Goal: Task Accomplishment & Management: Manage account settings

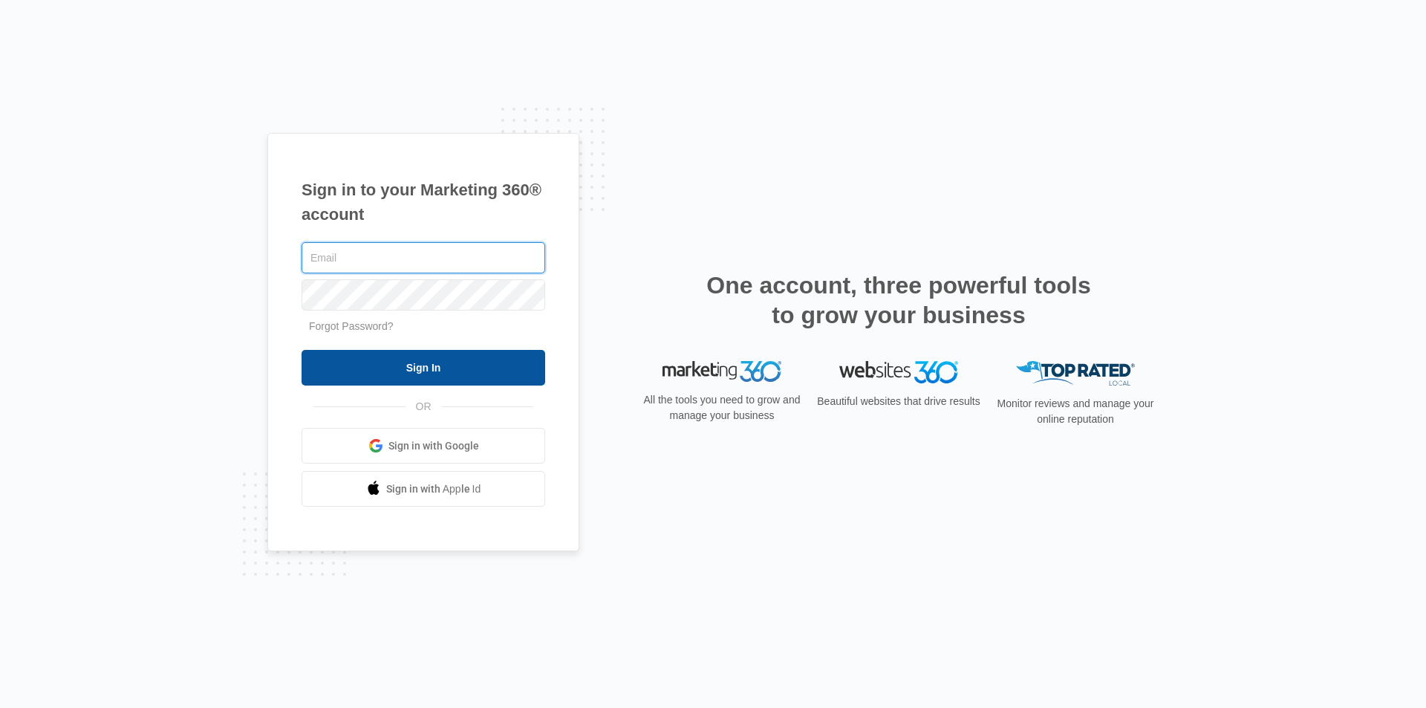
type input "[EMAIL_ADDRESS][DOMAIN_NAME]"
click at [425, 373] on input "Sign In" at bounding box center [423, 368] width 244 height 36
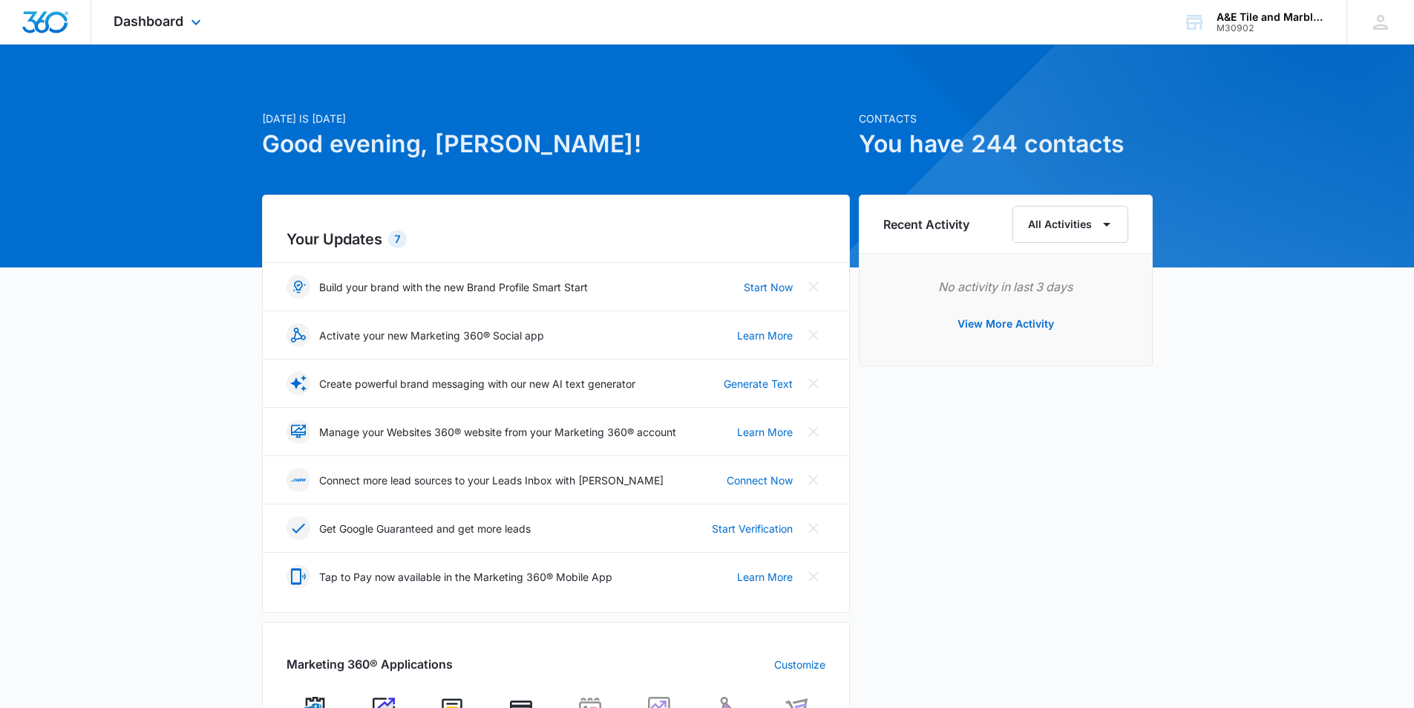
click at [142, 30] on div "Dashboard Apps Reputation Websites Forms CRM Email Social Shop Payments POS Con…" at bounding box center [159, 22] width 136 height 44
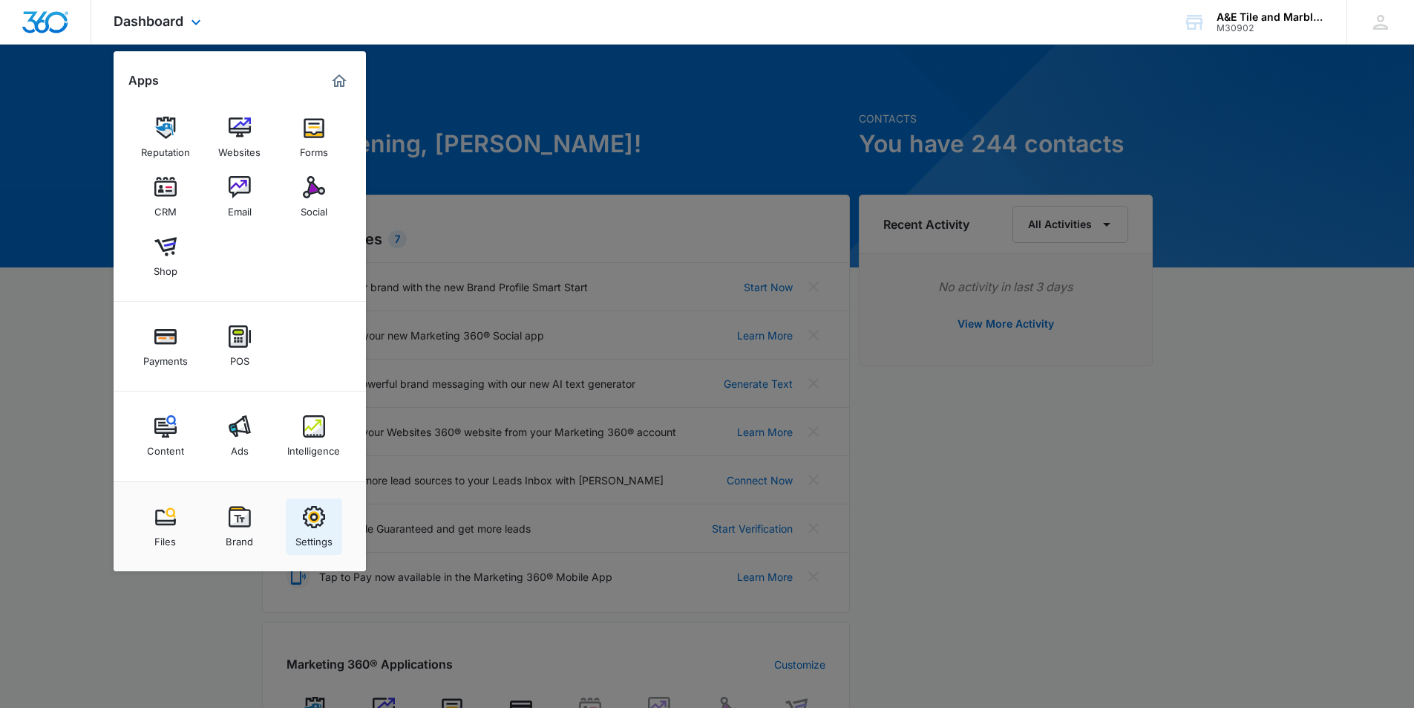
click at [309, 518] on img at bounding box center [314, 517] width 22 height 22
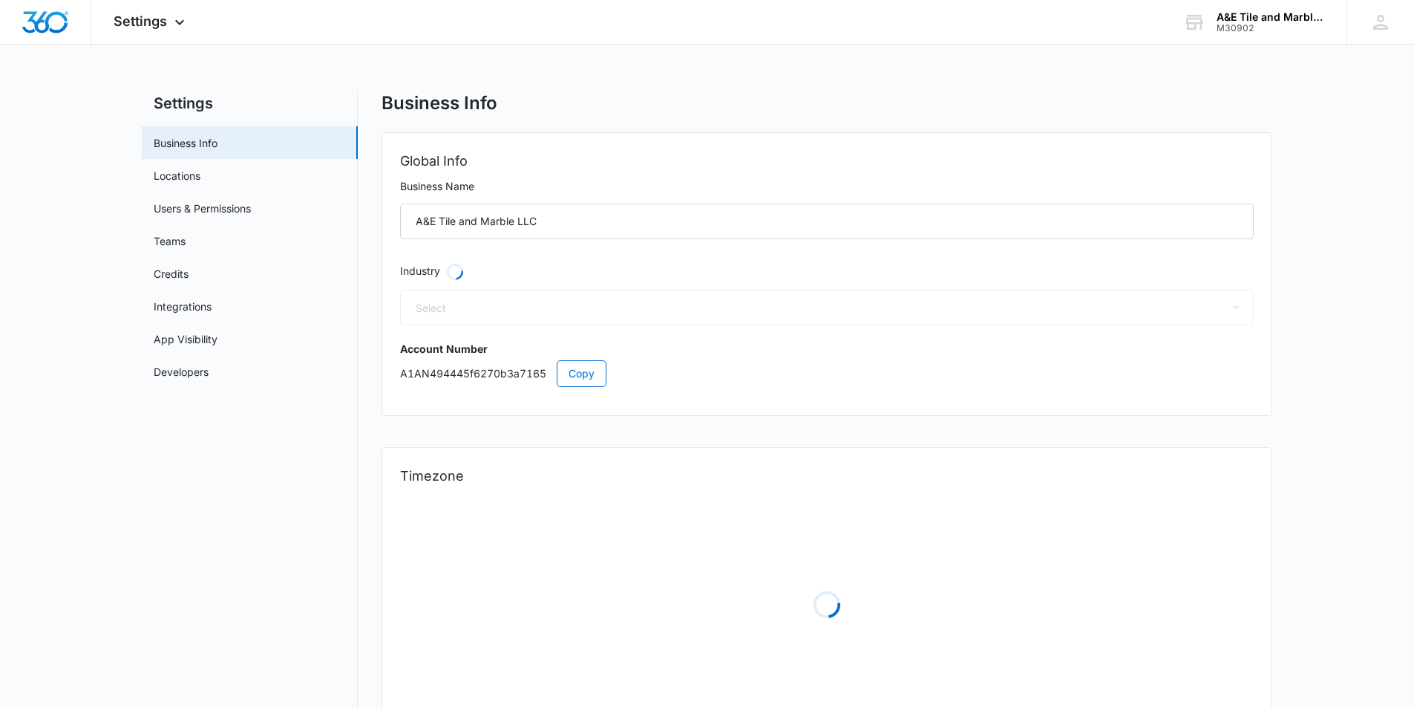
select select "4"
select select "US"
select select "America/[GEOGRAPHIC_DATA]"
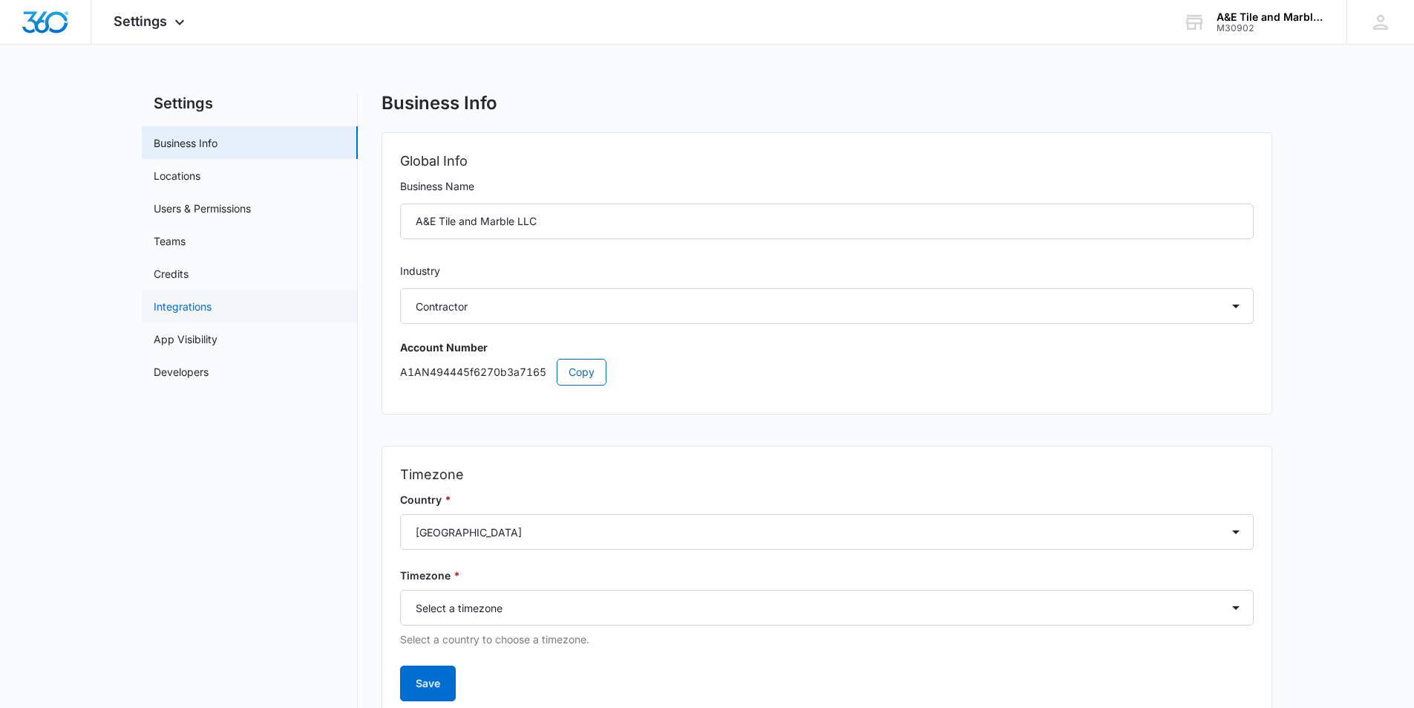
click at [208, 311] on link "Integrations" at bounding box center [183, 306] width 58 height 16
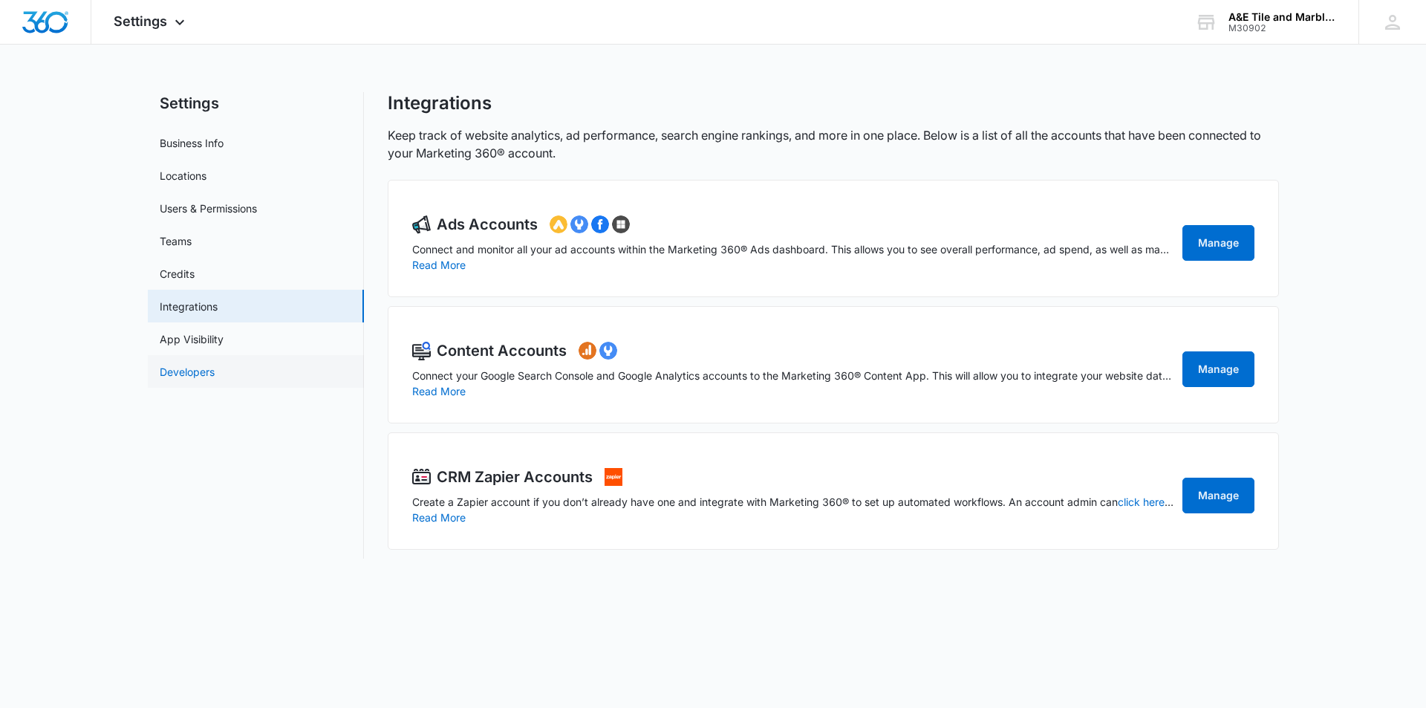
click at [205, 372] on link "Developers" at bounding box center [187, 372] width 55 height 16
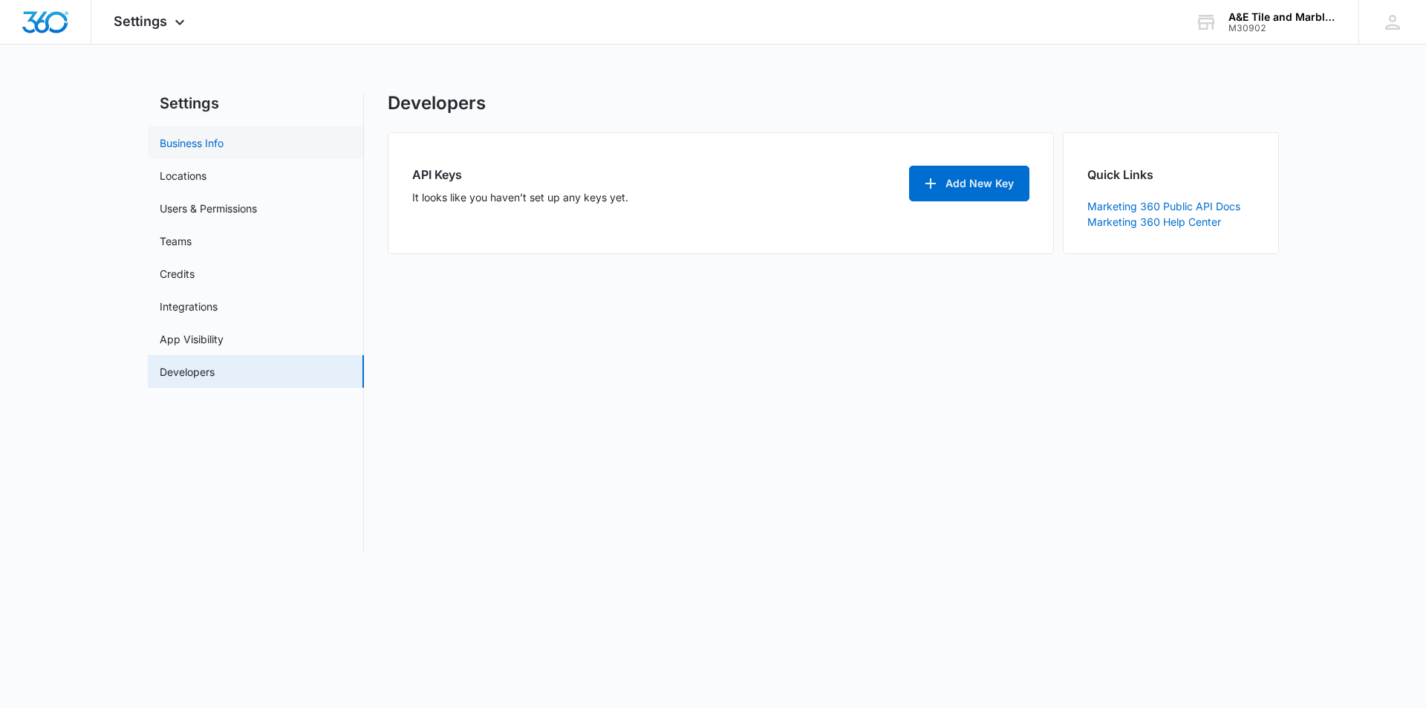
click at [223, 146] on link "Business Info" at bounding box center [192, 143] width 64 height 16
select select "4"
select select "US"
select select "America/[GEOGRAPHIC_DATA]"
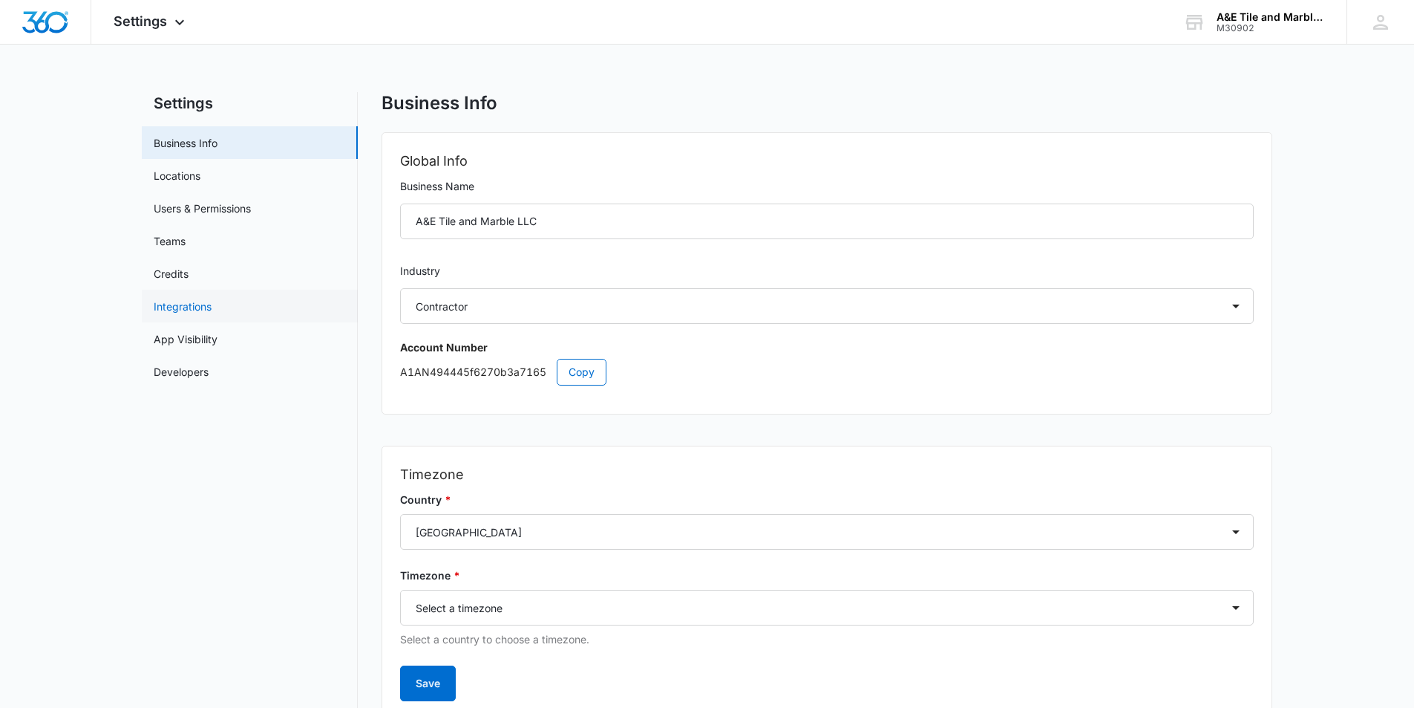
click at [212, 298] on link "Integrations" at bounding box center [183, 306] width 58 height 16
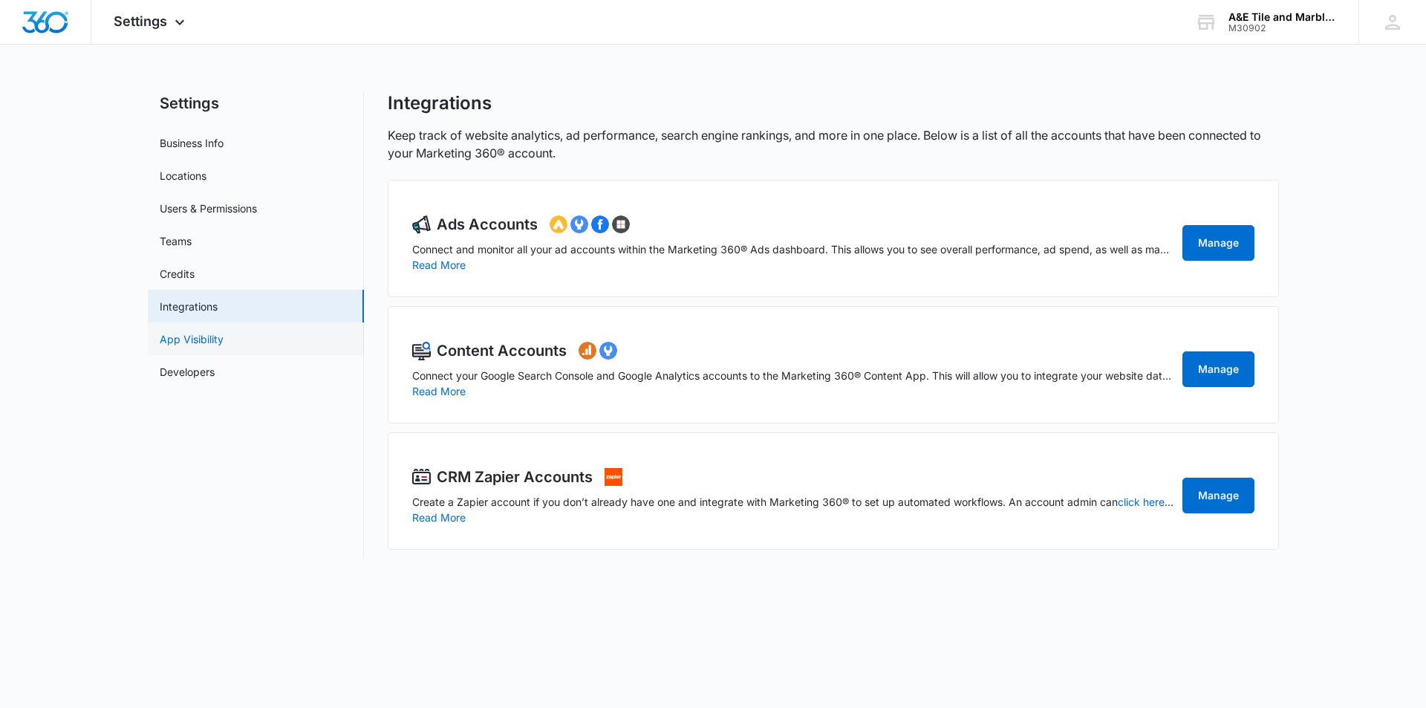
click at [223, 347] on link "App Visibility" at bounding box center [192, 339] width 64 height 16
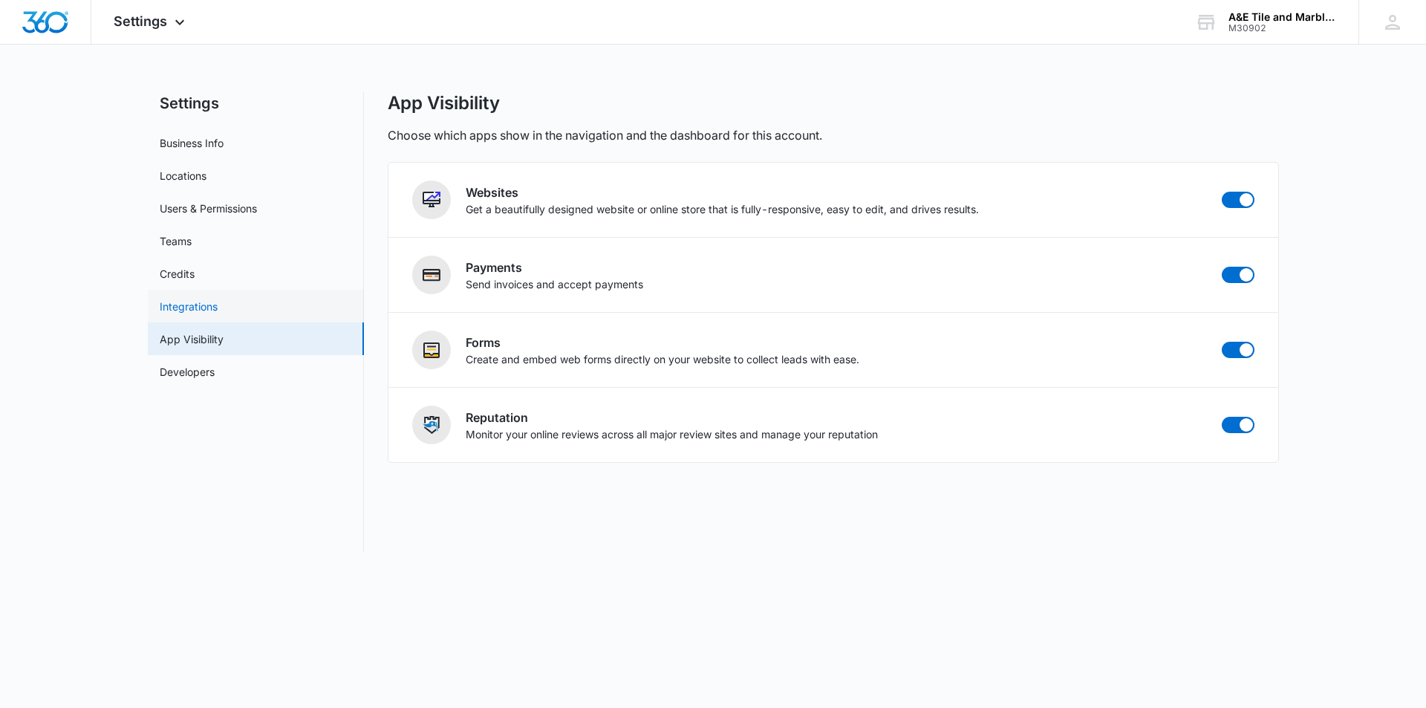
click at [218, 307] on link "Integrations" at bounding box center [189, 306] width 58 height 16
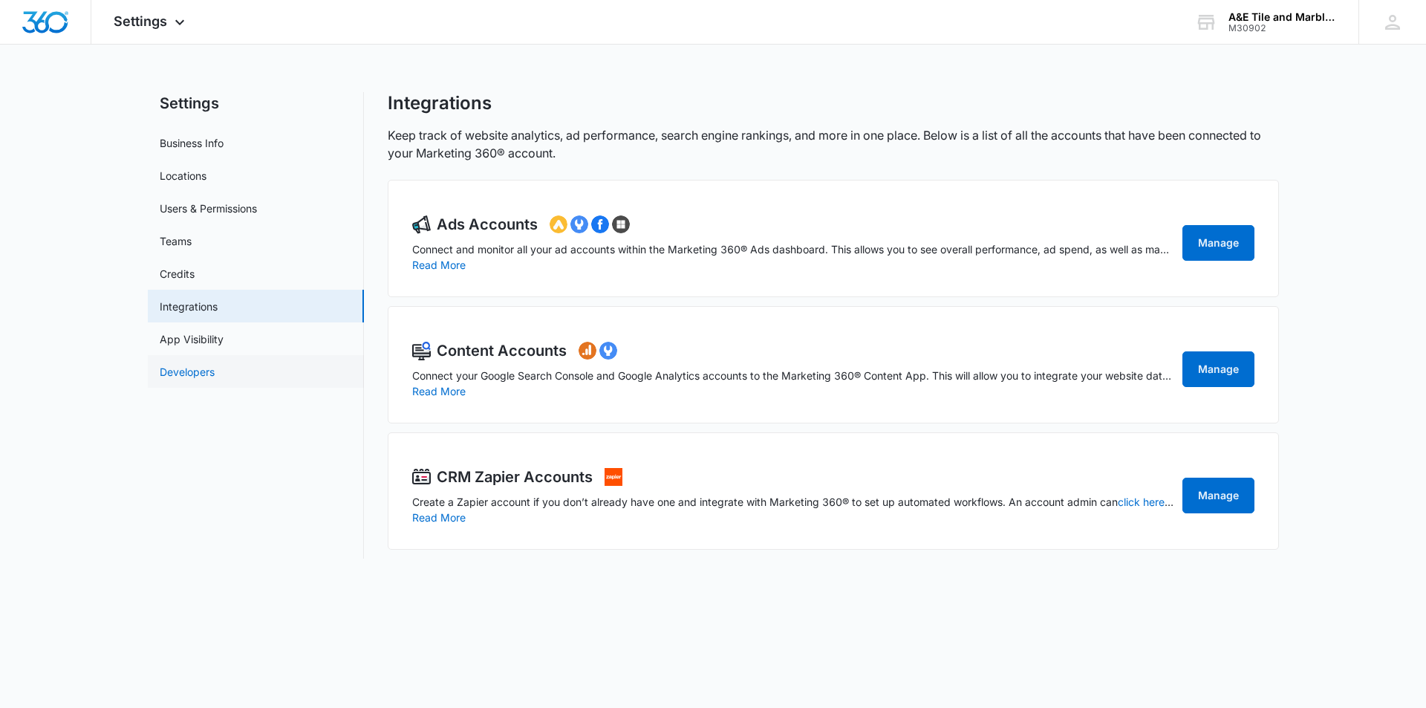
click at [215, 371] on link "Developers" at bounding box center [187, 372] width 55 height 16
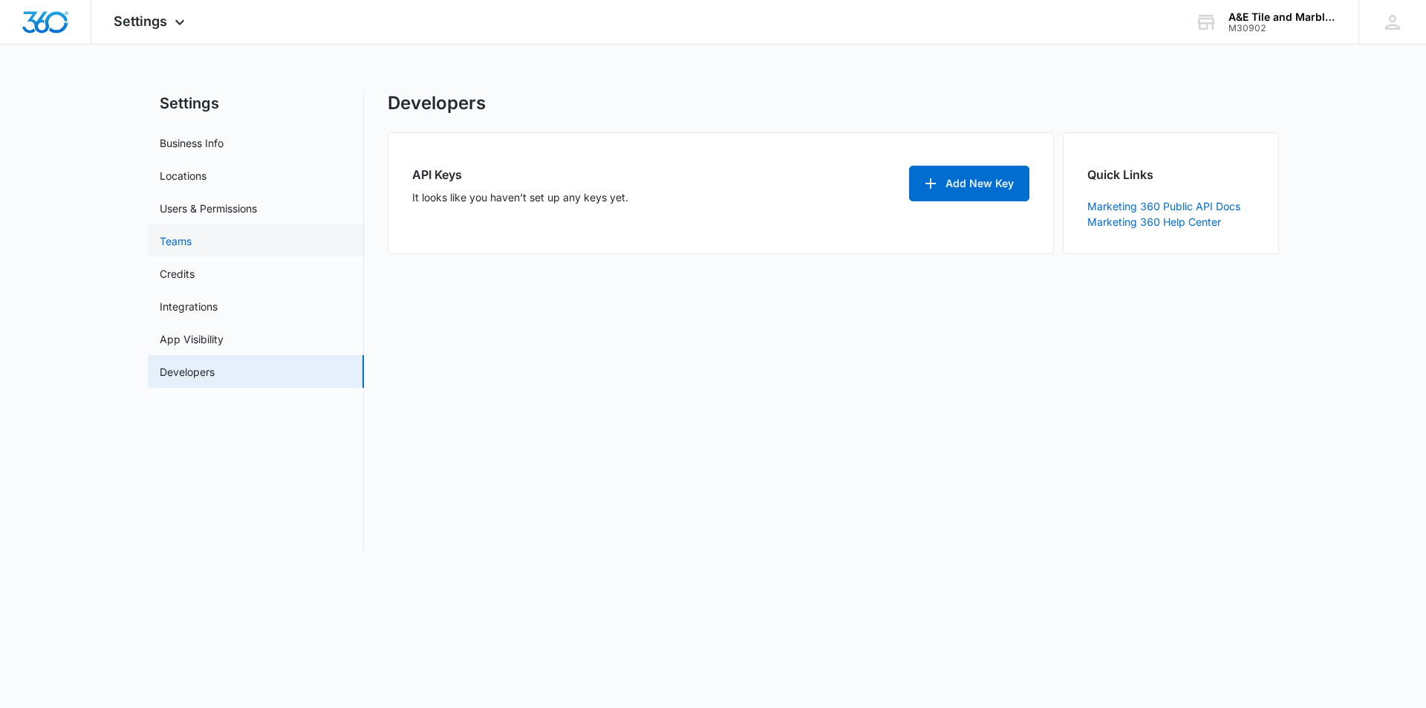
click at [192, 233] on link "Teams" at bounding box center [176, 241] width 32 height 16
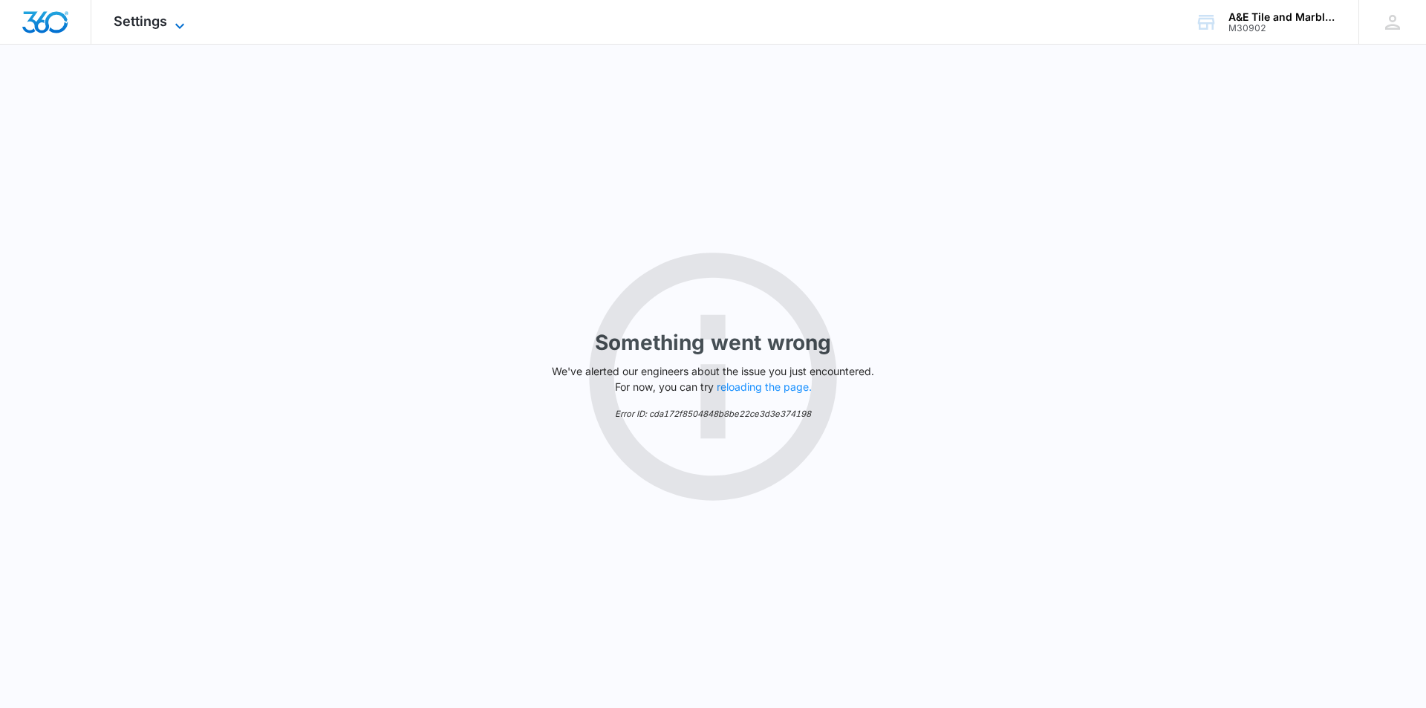
click at [143, 21] on span "Settings" at bounding box center [140, 21] width 53 height 16
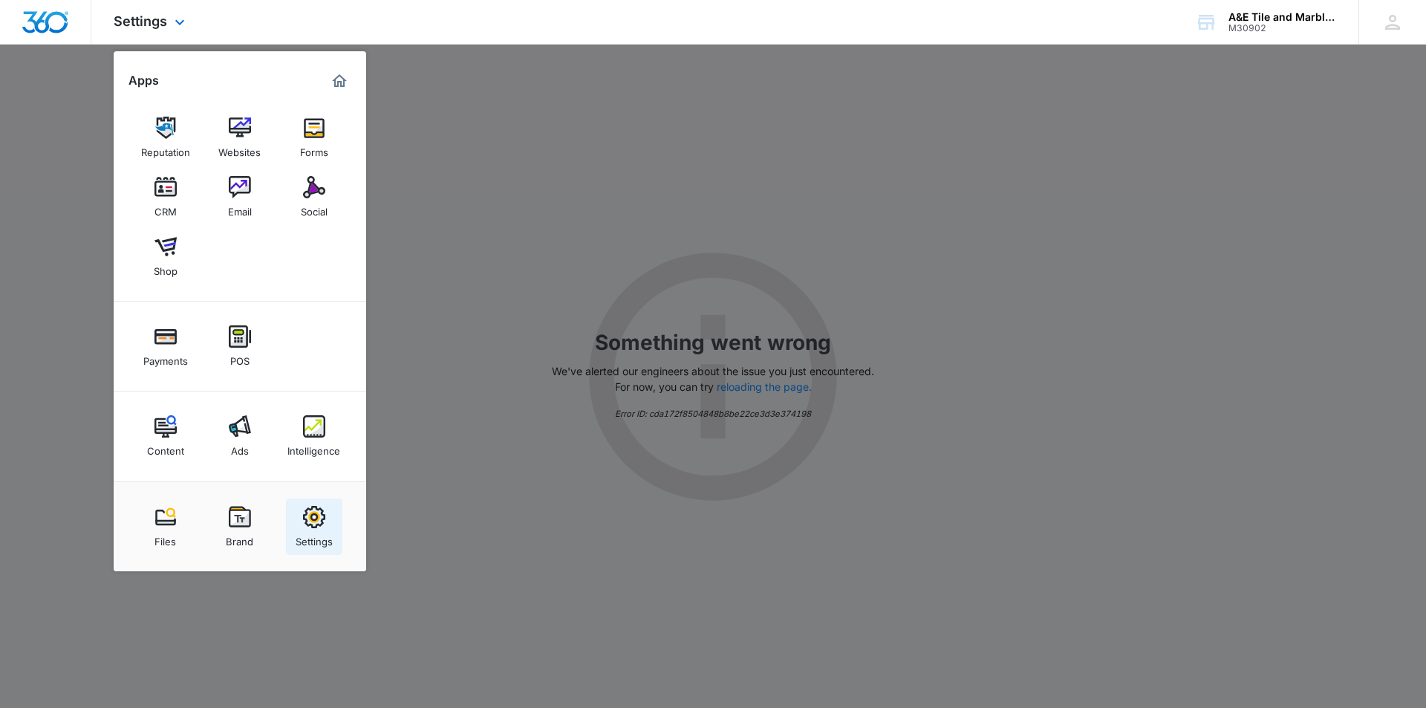
click at [317, 535] on div "Settings" at bounding box center [314, 537] width 37 height 19
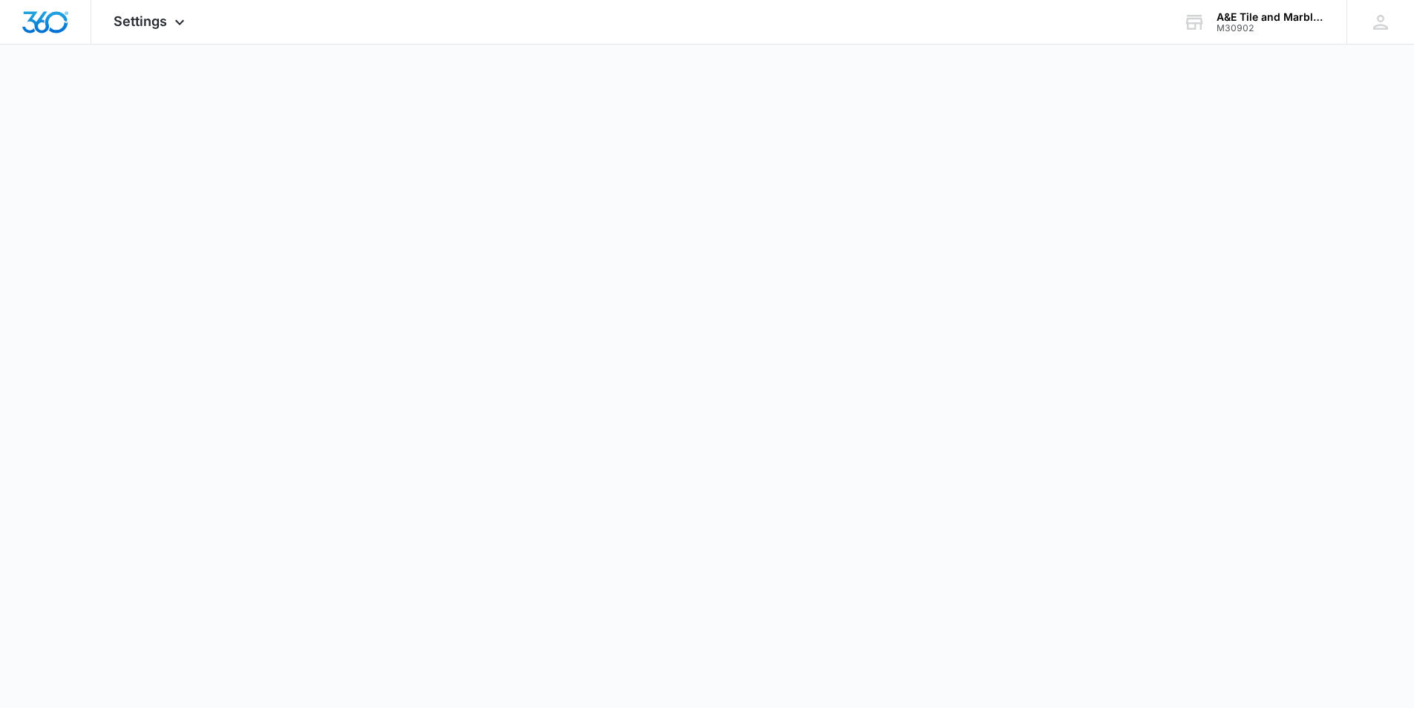
select select "4"
select select "US"
select select "America/[GEOGRAPHIC_DATA]"
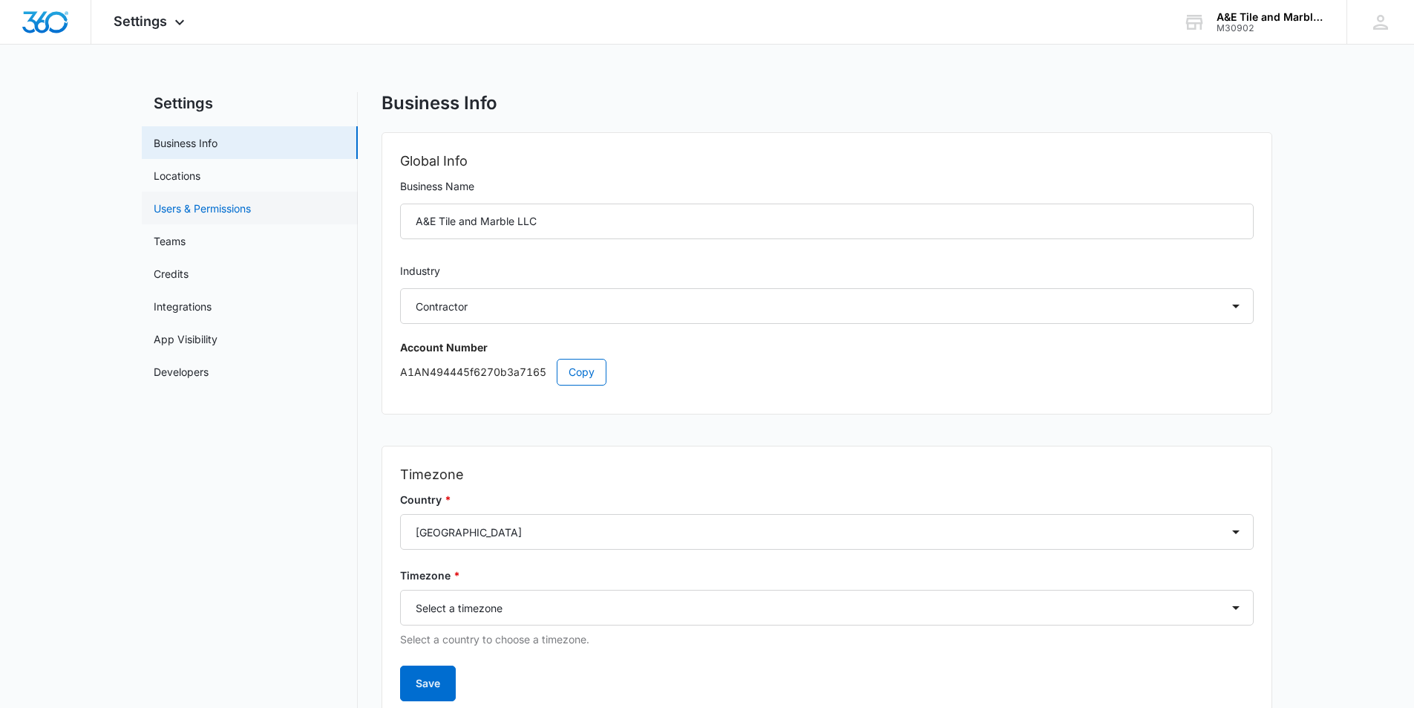
click at [221, 215] on link "Users & Permissions" at bounding box center [202, 208] width 97 height 16
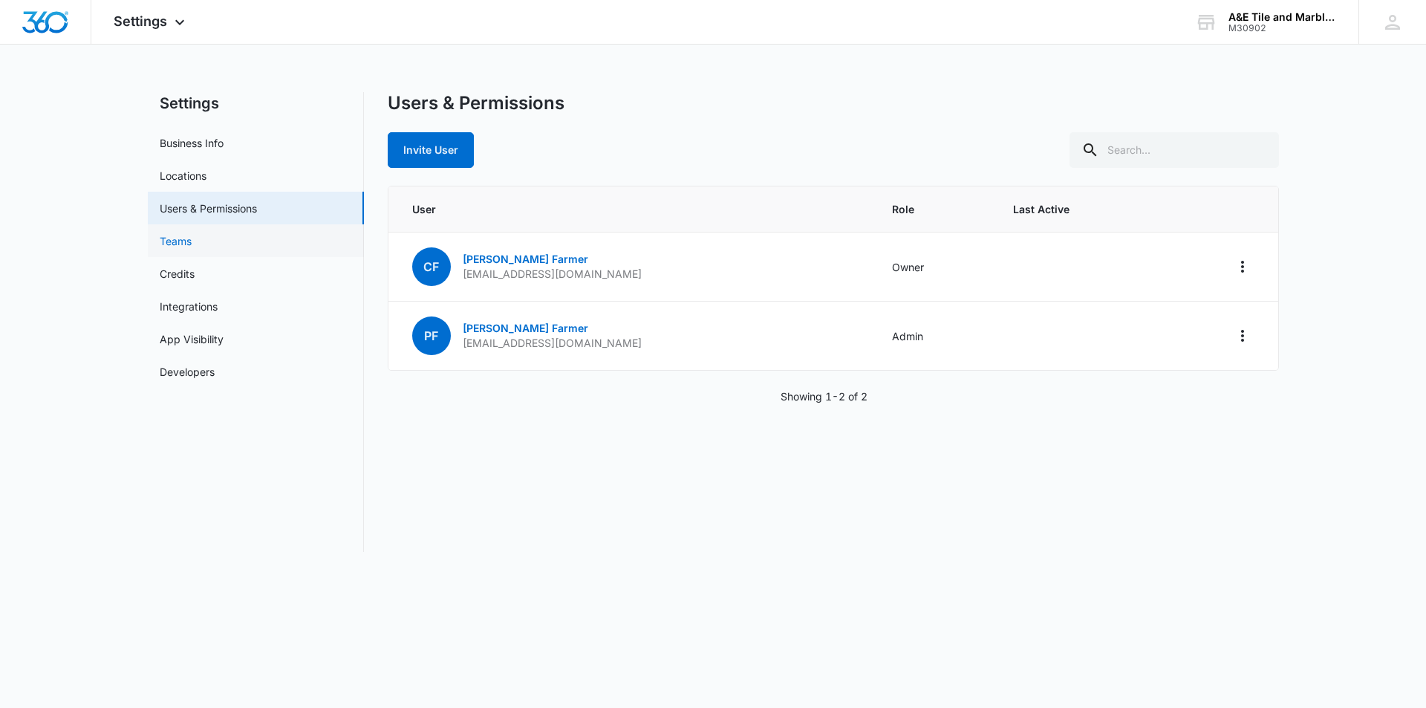
click at [192, 241] on link "Teams" at bounding box center [176, 241] width 32 height 16
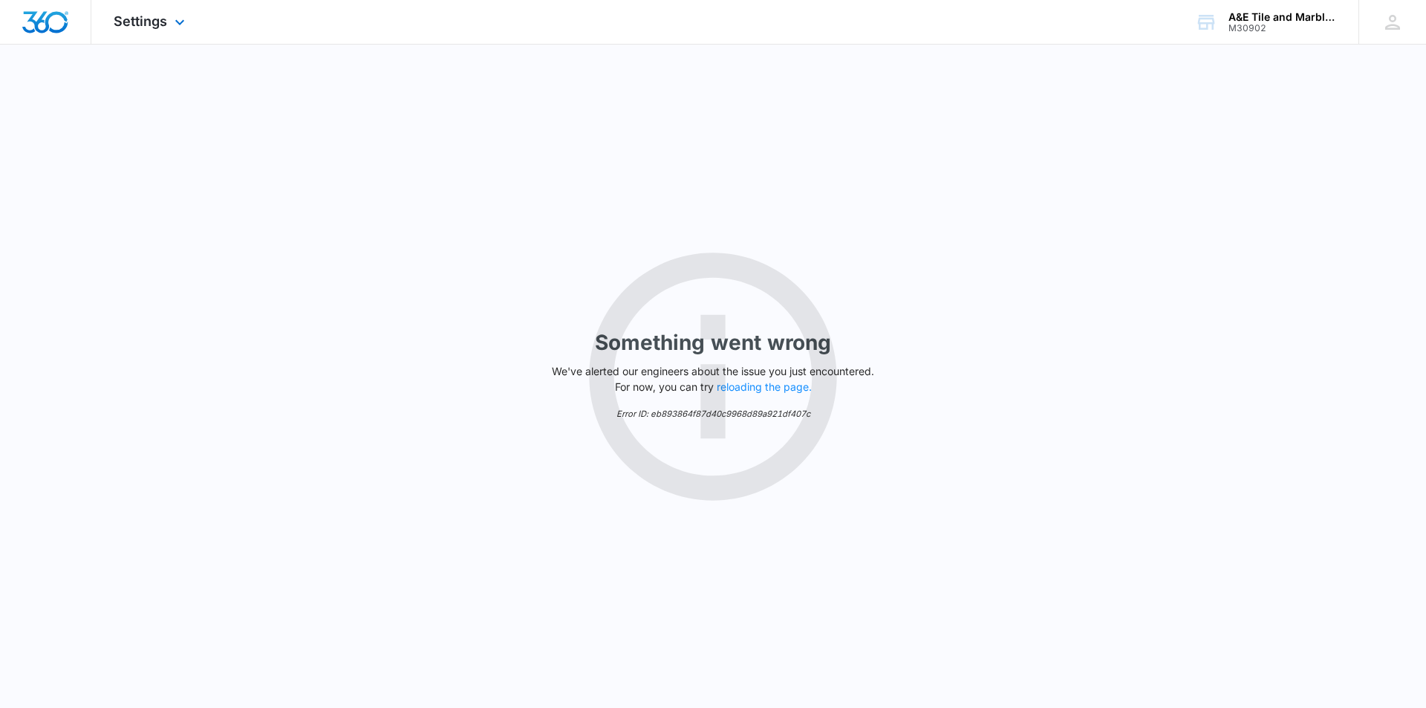
click at [157, 41] on div "Settings Apps Reputation Websites Forms CRM Email Social Shop Payments POS Cont…" at bounding box center [151, 22] width 120 height 44
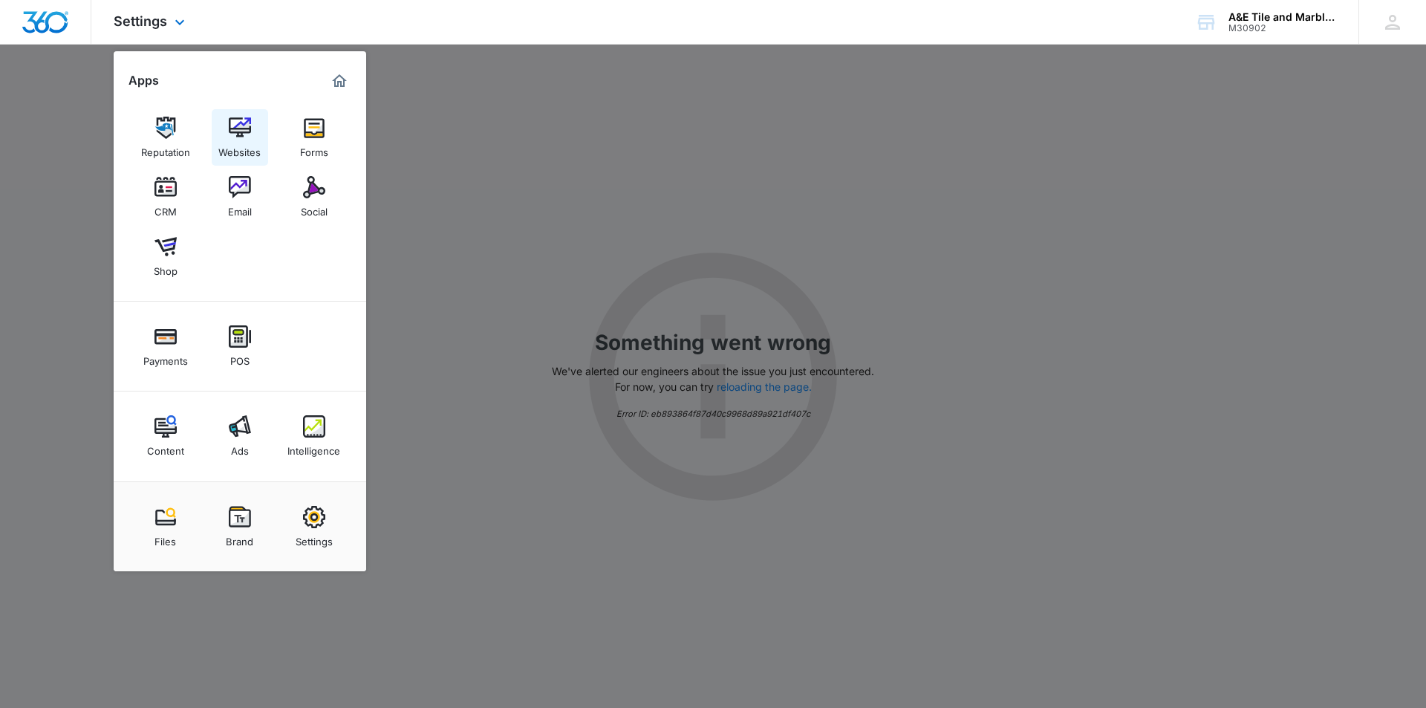
click at [235, 149] on div "Websites" at bounding box center [239, 148] width 42 height 19
